Goal: Information Seeking & Learning: Check status

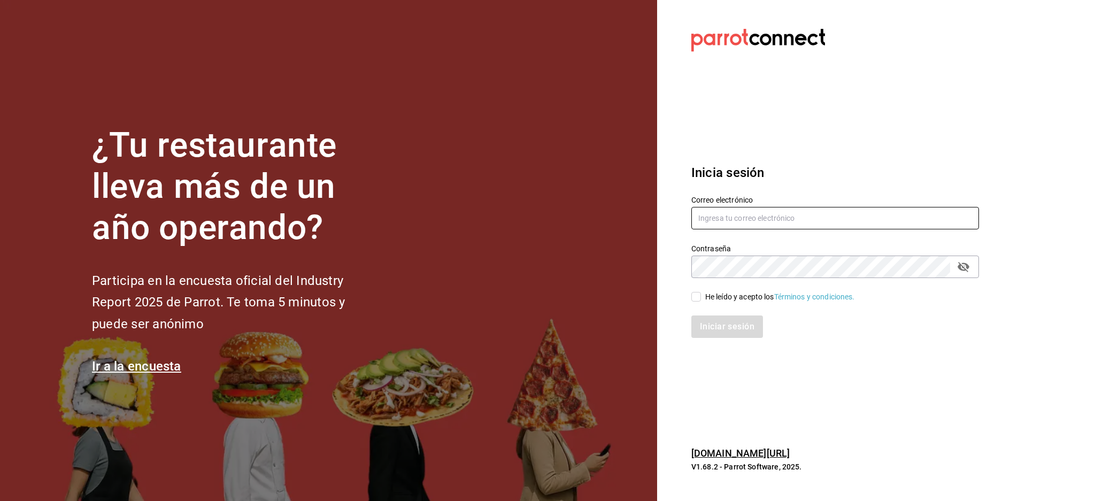
click at [798, 222] on input "text" at bounding box center [836, 218] width 288 height 22
paste input "[EMAIL_ADDRESS][DOMAIN_NAME]"
type input "[EMAIL_ADDRESS][DOMAIN_NAME]"
click at [738, 294] on div "He leído y acepto los Términos y condiciones." at bounding box center [780, 296] width 150 height 11
click at [701, 294] on input "He leído y acepto los Términos y condiciones." at bounding box center [697, 297] width 10 height 10
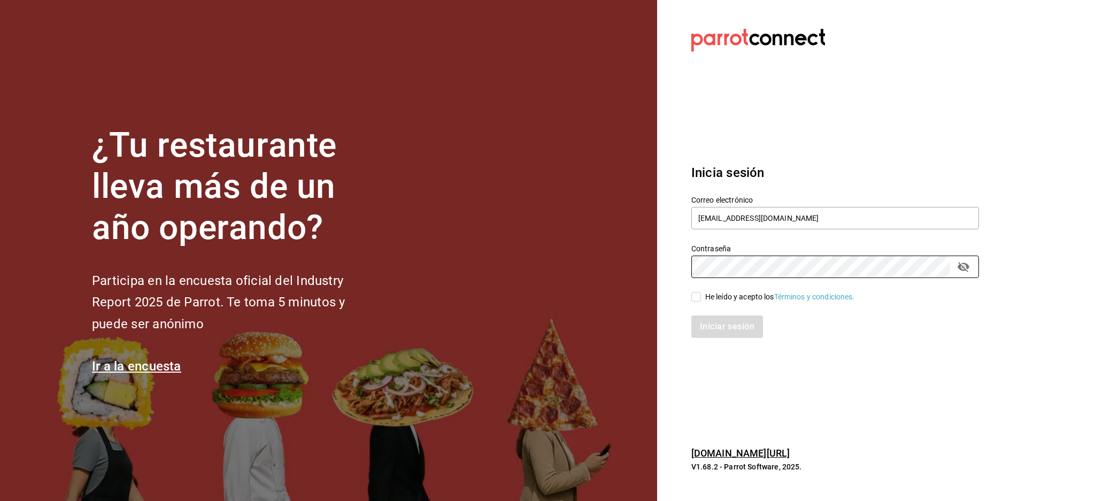
checkbox input "true"
click at [733, 328] on button "Iniciar sesión" at bounding box center [728, 327] width 73 height 22
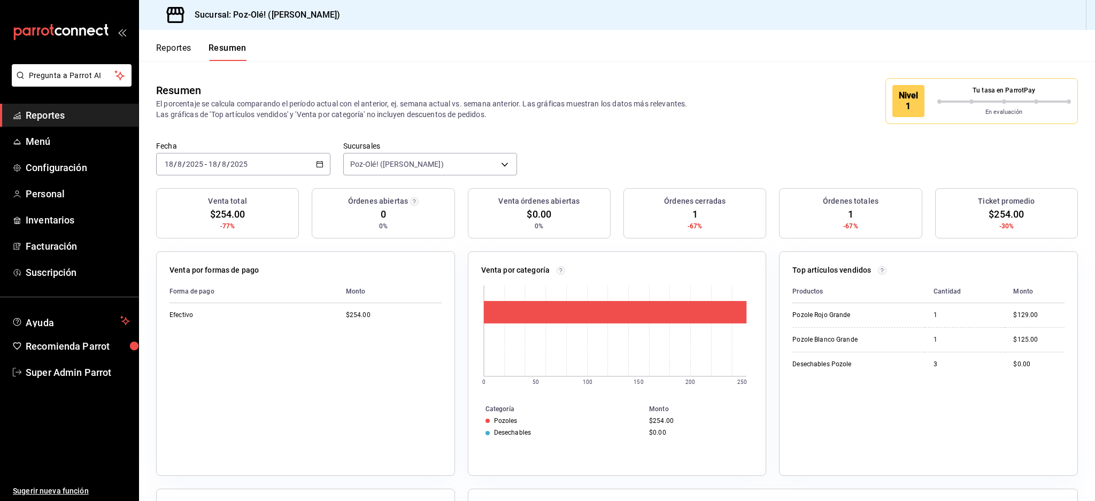
click at [152, 38] on div "Reportes Resumen" at bounding box center [193, 45] width 108 height 31
click at [185, 57] on button "Reportes" at bounding box center [173, 52] width 35 height 18
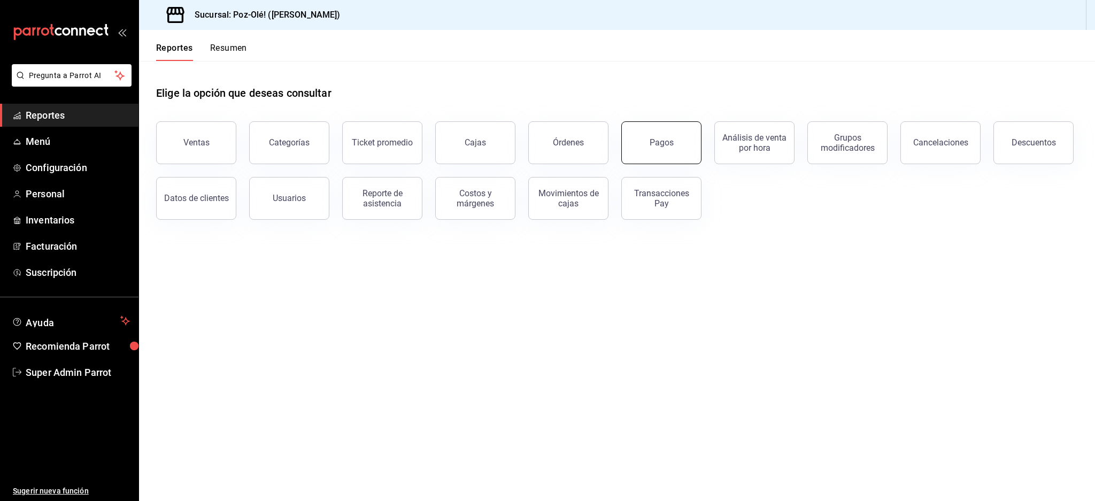
click at [682, 153] on button "Pagos" at bounding box center [662, 142] width 80 height 43
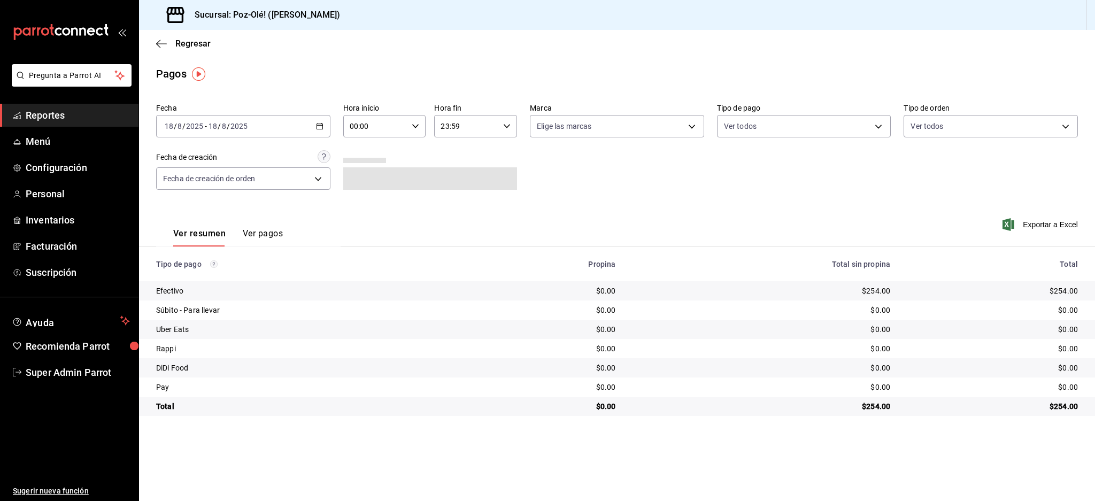
click at [274, 231] on button "Ver pagos" at bounding box center [263, 237] width 40 height 18
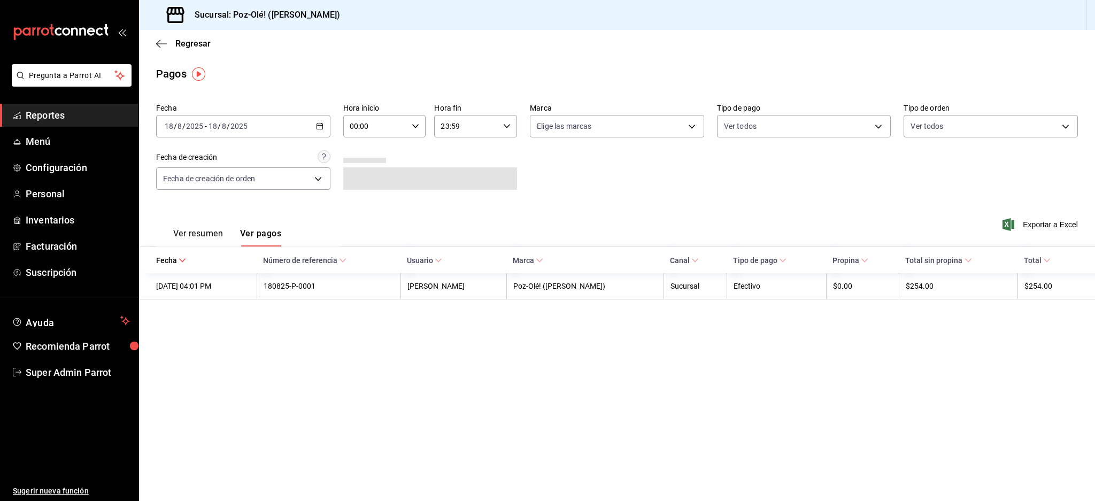
click at [195, 234] on button "Ver resumen" at bounding box center [198, 237] width 50 height 18
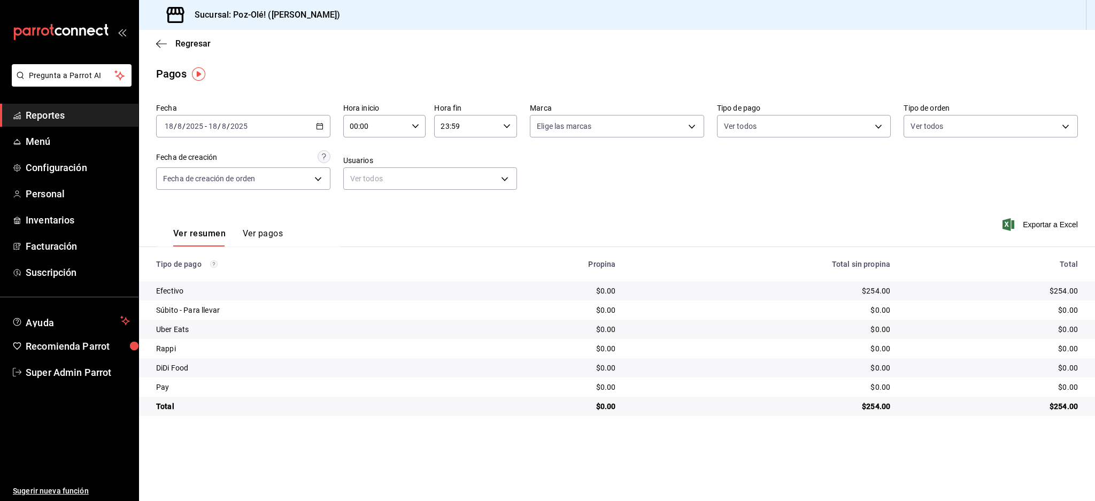
click at [248, 120] on div "2025-08-18 18 / 8 / 2025 - 2025-08-18 18 / 8 / 2025" at bounding box center [243, 126] width 174 height 22
click at [204, 274] on span "Rango de fechas" at bounding box center [206, 278] width 83 height 11
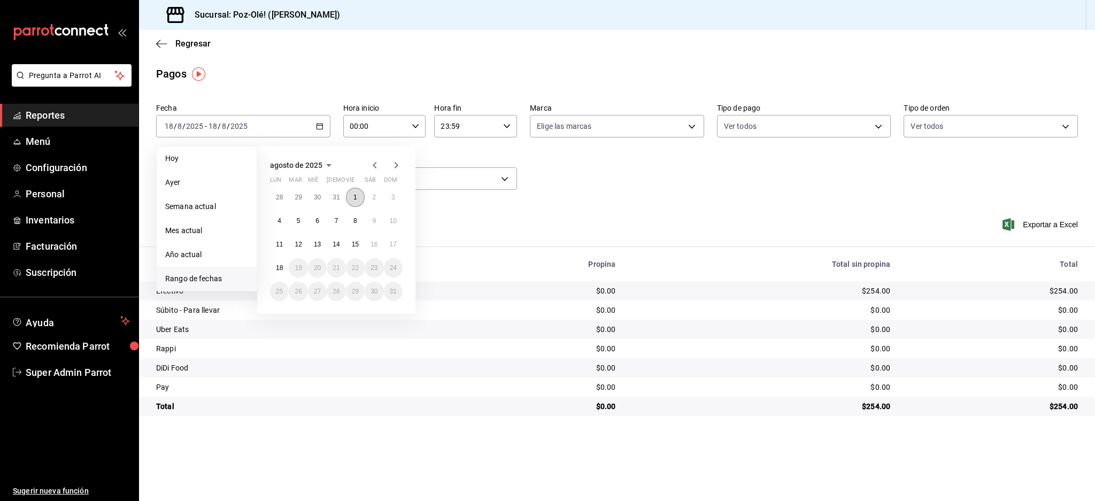
click at [359, 201] on button "1" at bounding box center [355, 197] width 19 height 19
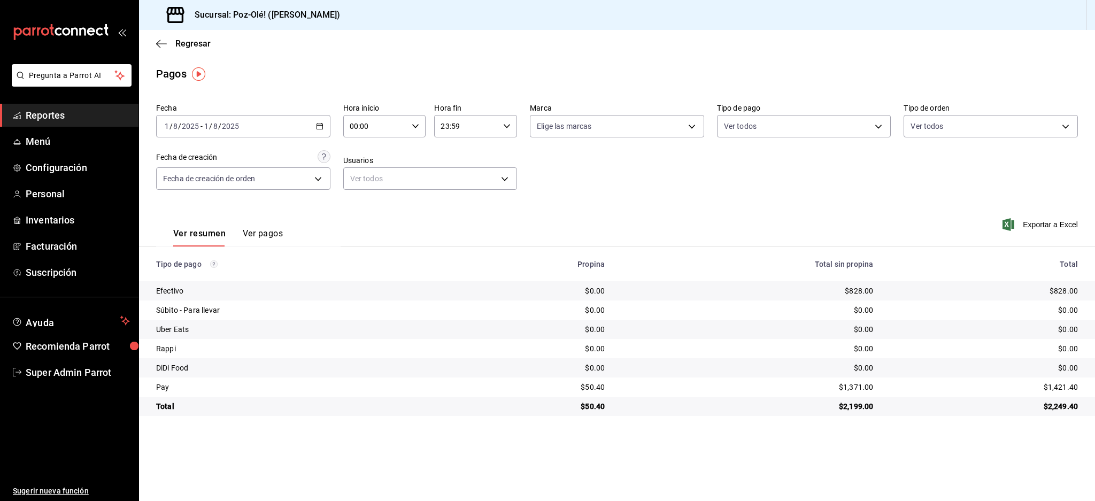
click at [264, 231] on button "Ver pagos" at bounding box center [263, 237] width 40 height 18
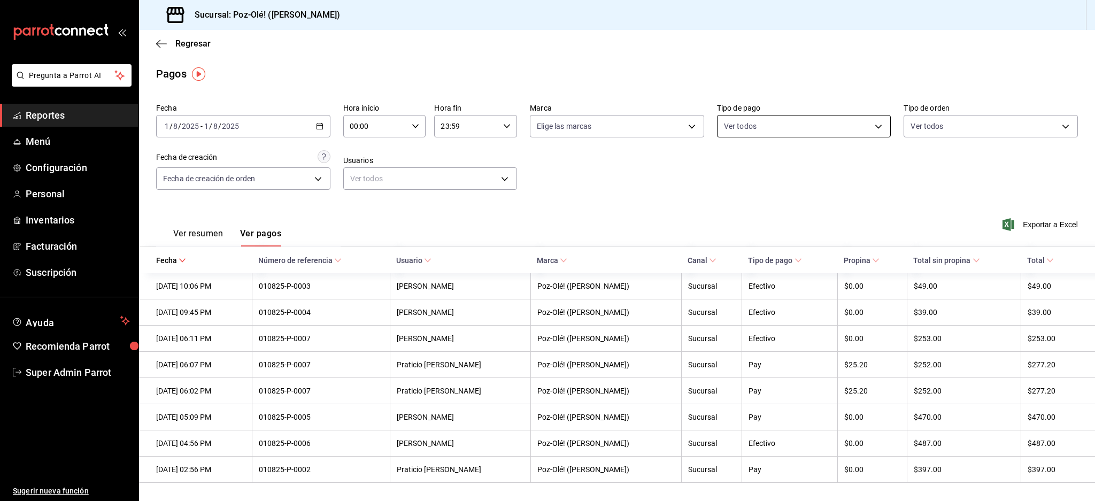
click at [807, 133] on body "Pregunta a Parrot AI Reportes Menú Configuración Personal Inventarios Facturaci…" at bounding box center [547, 250] width 1095 height 501
click at [733, 321] on input "checkbox" at bounding box center [729, 324] width 10 height 10
checkbox input "true"
type input "e68573b2-60a8-4e4b-afc1-1914bd493836"
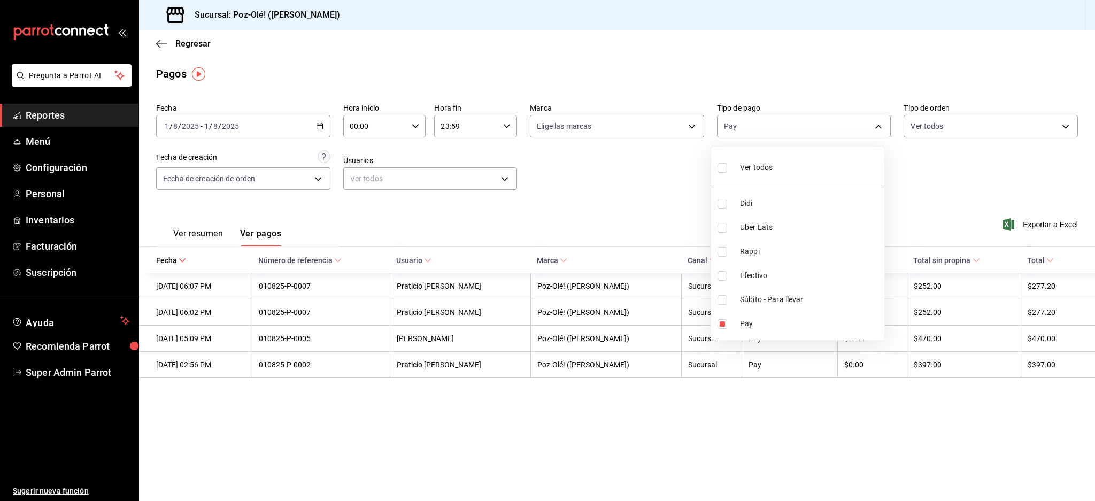
click at [643, 175] on div at bounding box center [547, 250] width 1095 height 501
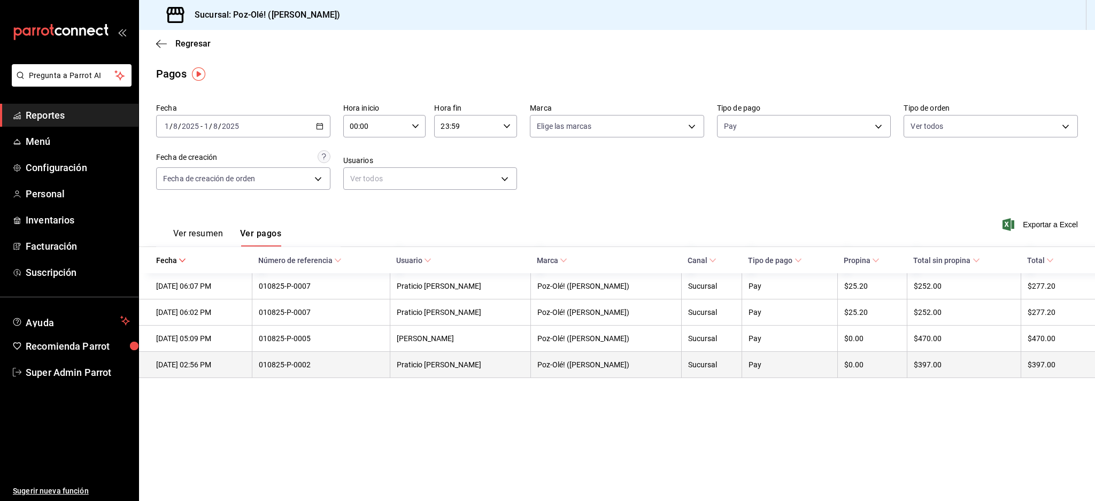
drag, startPoint x: 371, startPoint y: 363, endPoint x: 285, endPoint y: 363, distance: 86.6
click at [285, 363] on tr "01/08/2025 02:56 PM 010825-P-0002 Praticio Camarena Poz-Olé! (Zavaleta) Sucursa…" at bounding box center [617, 365] width 956 height 26
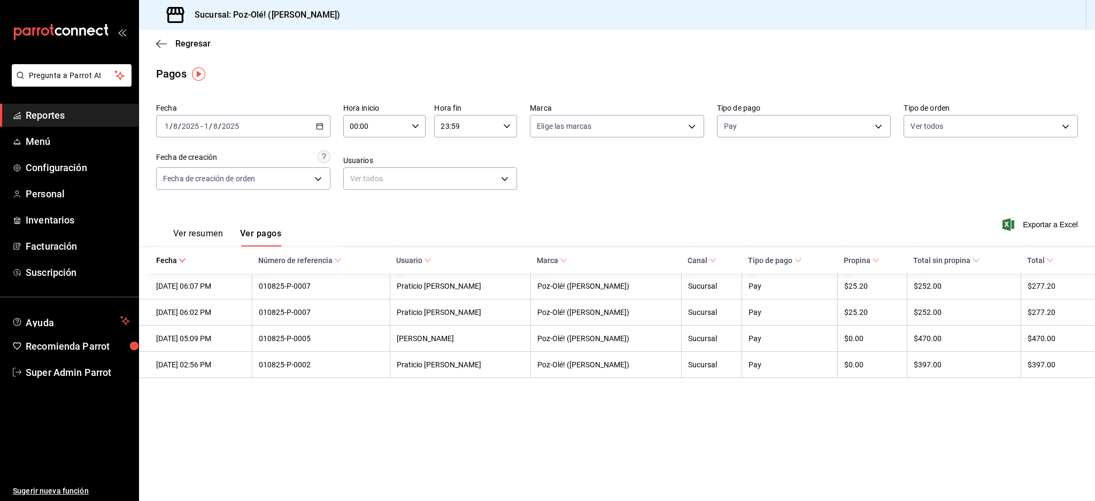
copy tr "010825-P-0002"
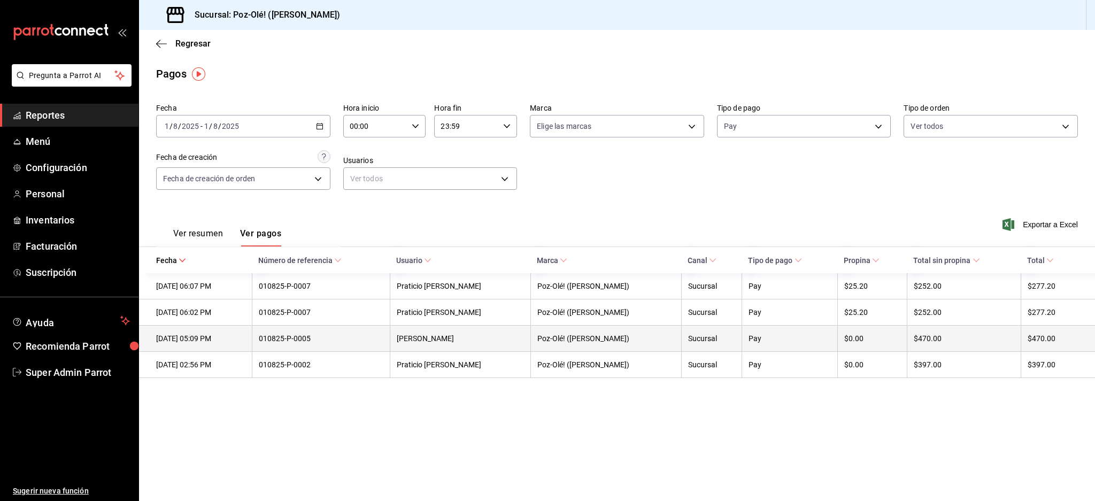
copy tr "010825-P-0002"
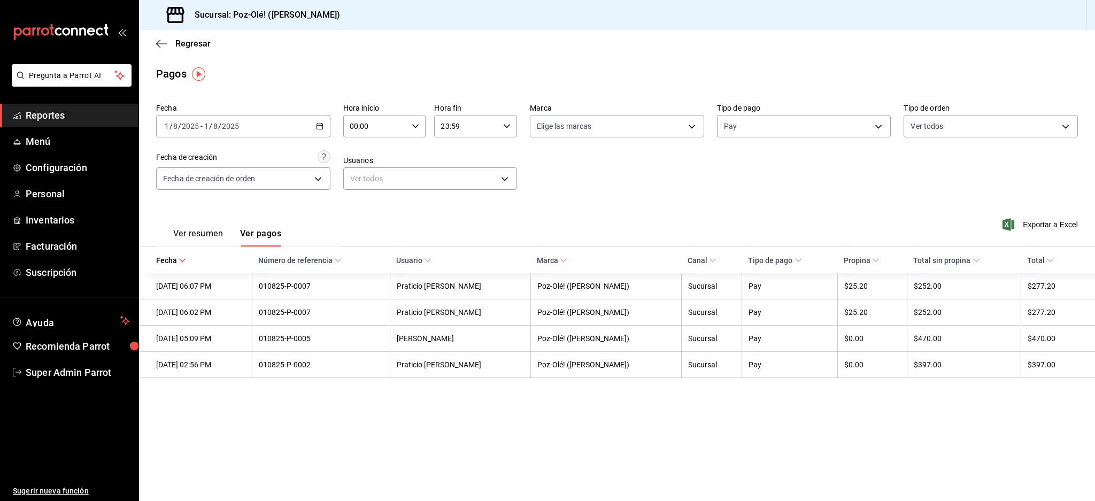
copy tr "010825-P-0002"
